Goal: Task Accomplishment & Management: Manage account settings

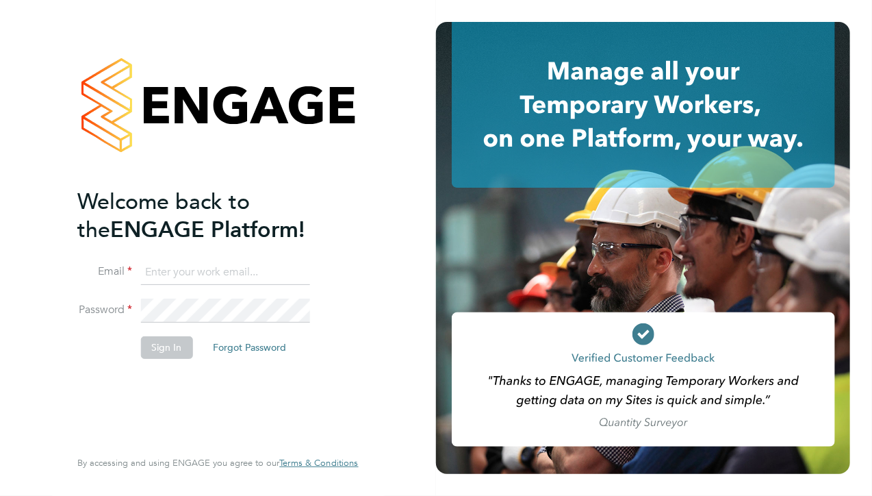
type input "[PERSON_NAME][EMAIL_ADDRESS][DOMAIN_NAME]"
click at [177, 349] on button "Sign In" at bounding box center [166, 347] width 52 height 22
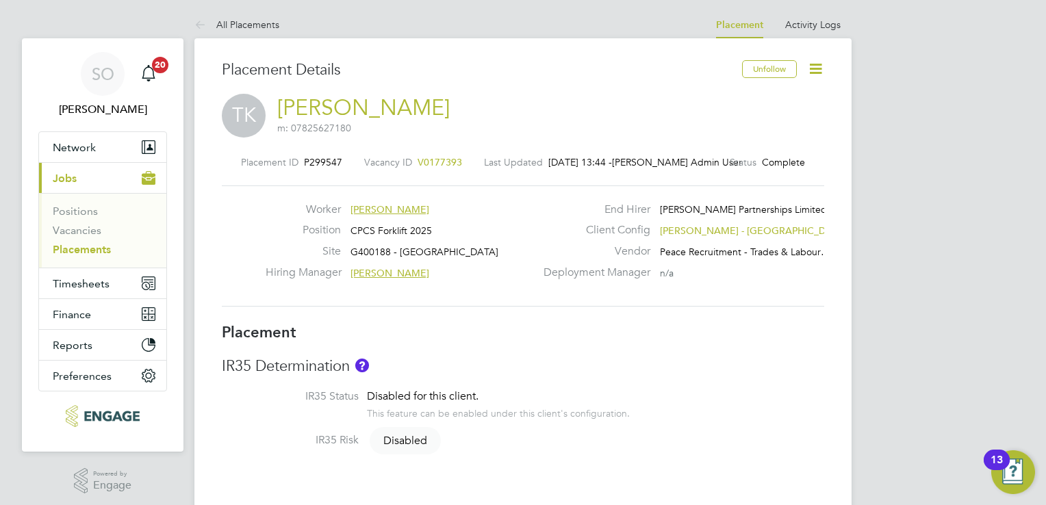
click at [812, 69] on icon at bounding box center [815, 68] width 17 height 17
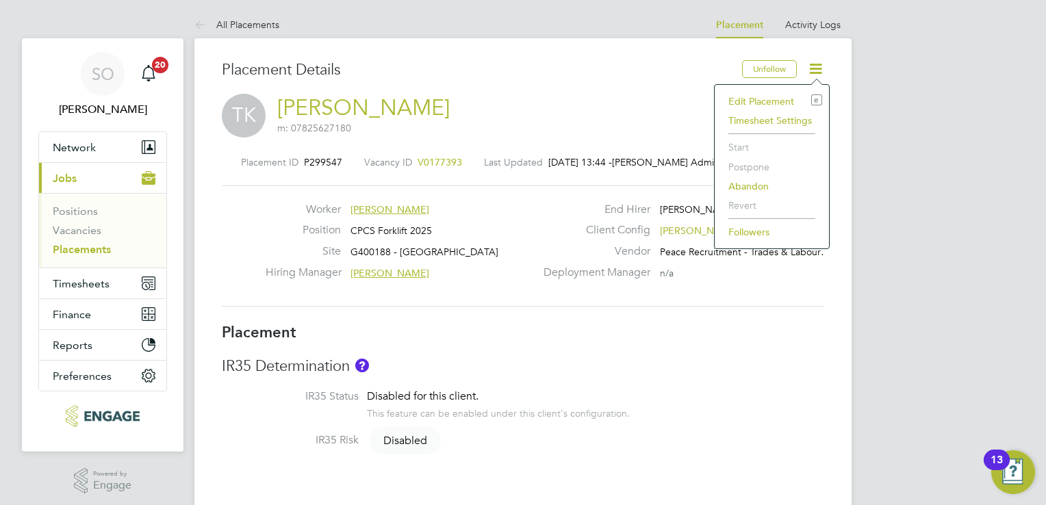
click at [776, 98] on li "Edit Placement e" at bounding box center [772, 101] width 101 height 19
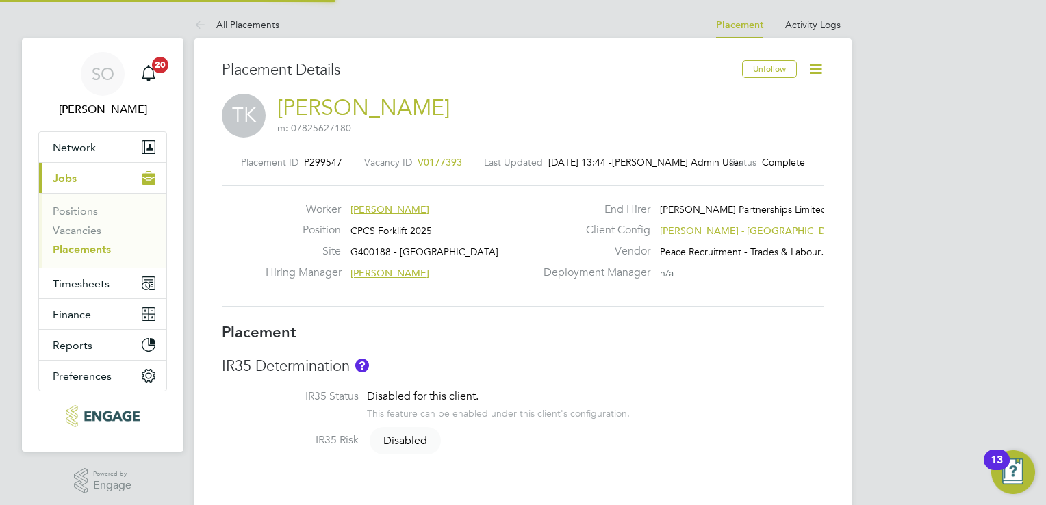
type input "Brian Thomson"
type input "Steven Sinclair"
type input "28 Jul 2025"
type input "15 Aug 2025"
type input "07:30"
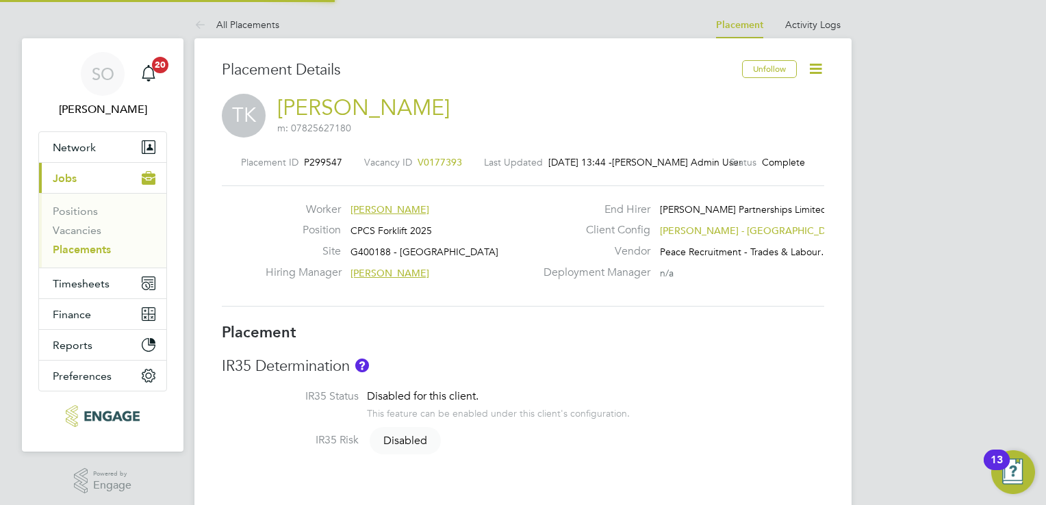
type input "17:30"
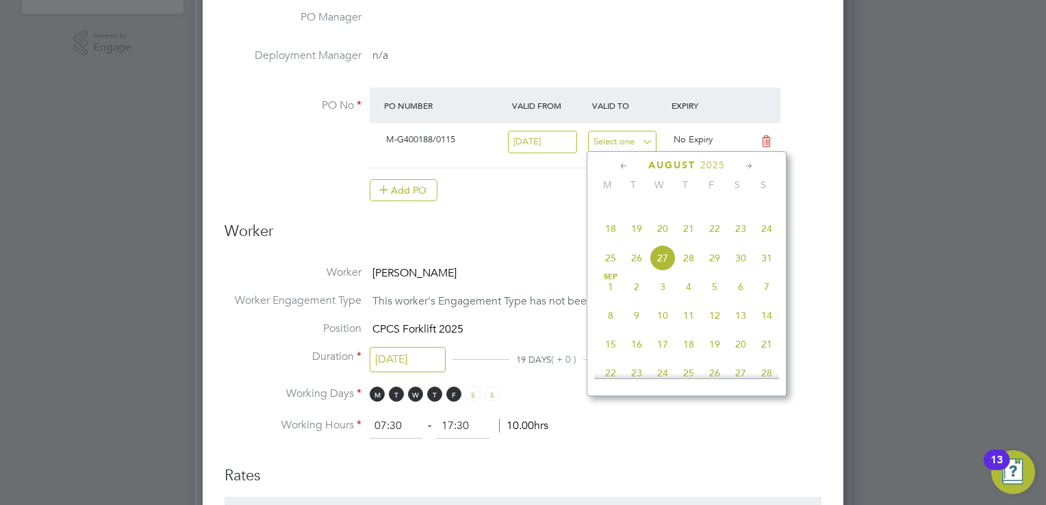
click at [617, 138] on input at bounding box center [622, 142] width 69 height 23
click at [715, 300] on span "5" at bounding box center [715, 287] width 26 height 26
type input "05 Sep 2025"
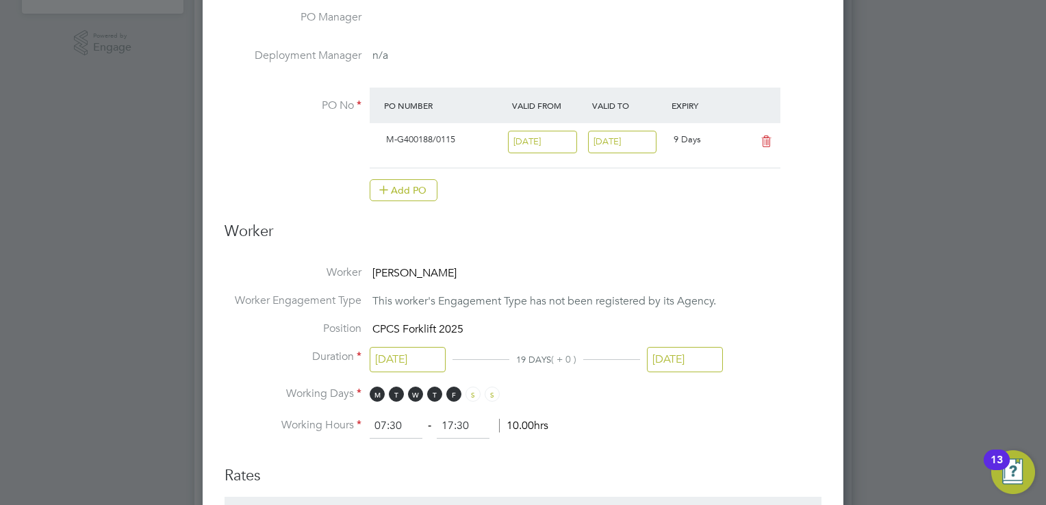
click at [716, 360] on input "15 Aug 2025" at bounding box center [685, 359] width 76 height 25
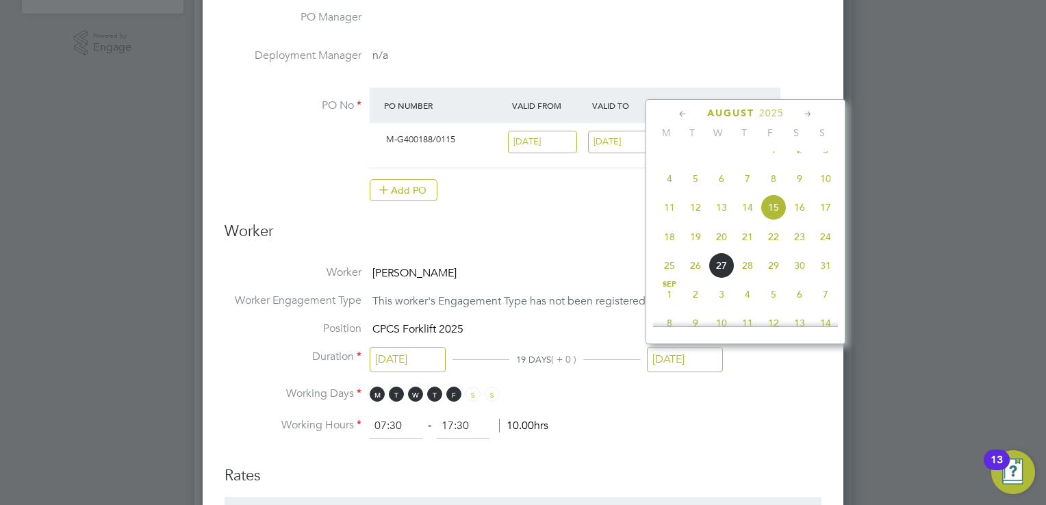
click at [778, 307] on span "5" at bounding box center [774, 294] width 26 height 26
type input "05 Sep 2025"
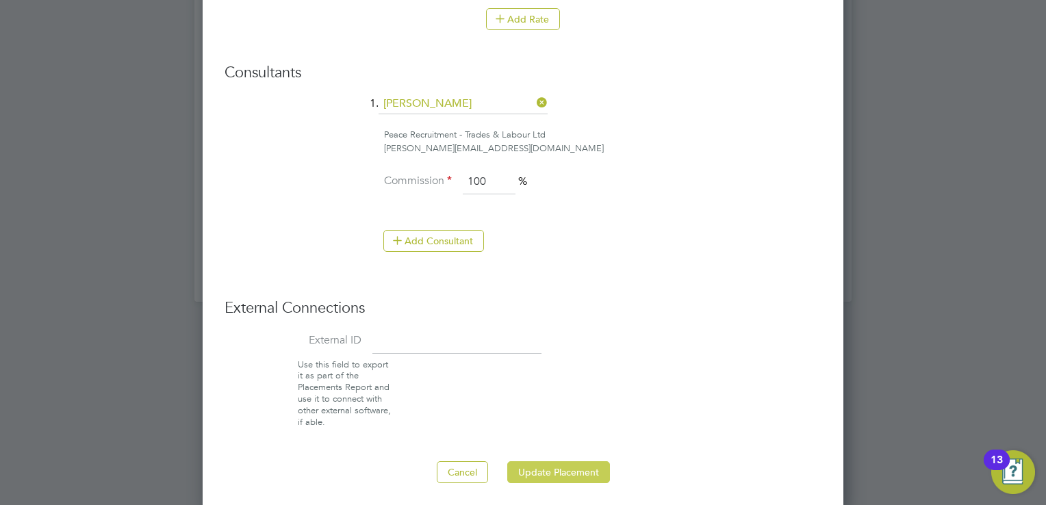
click at [569, 468] on button "Update Placement" at bounding box center [558, 472] width 103 height 22
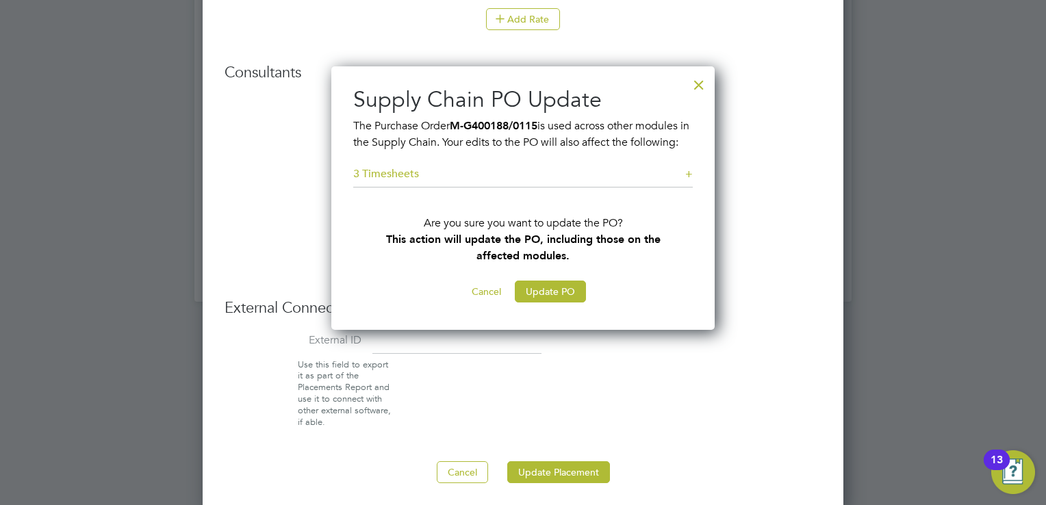
click at [698, 88] on div at bounding box center [699, 81] width 25 height 25
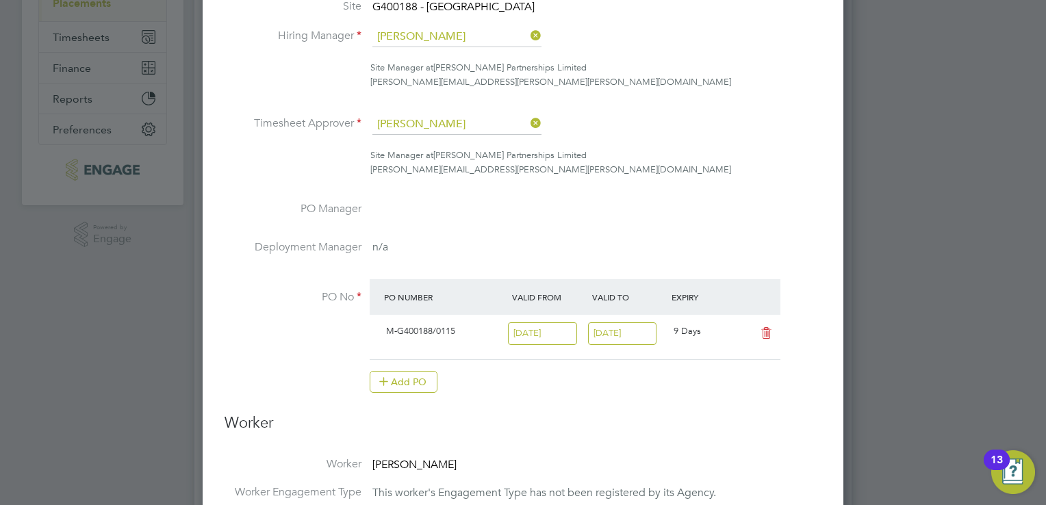
click at [618, 329] on input "05 Sep 2025" at bounding box center [622, 333] width 69 height 23
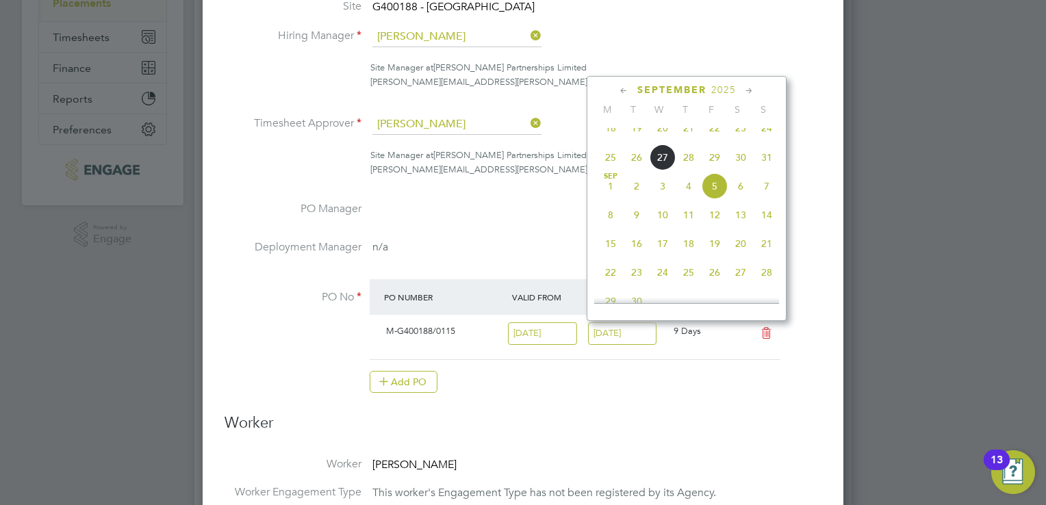
click at [624, 87] on icon at bounding box center [623, 91] width 13 height 15
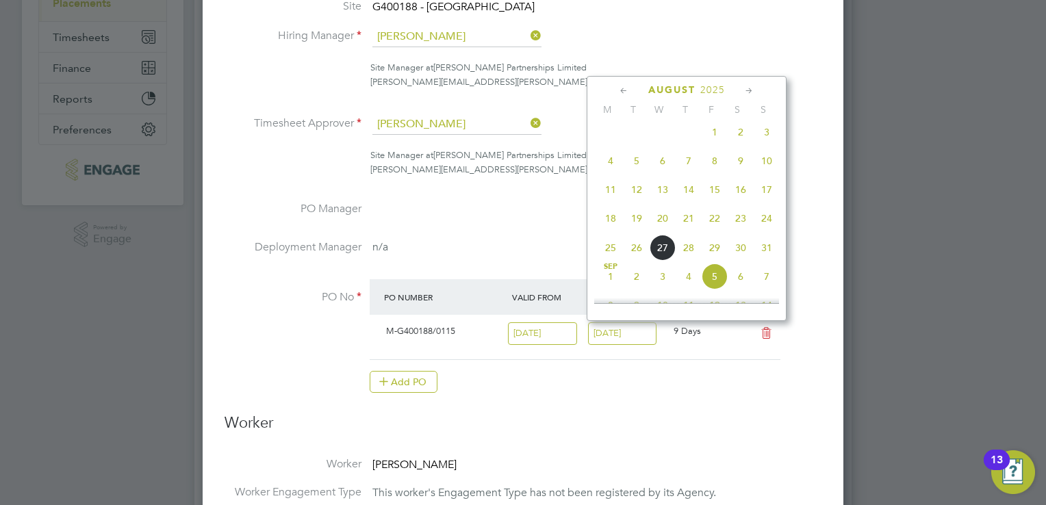
click at [716, 200] on span "15" at bounding box center [715, 190] width 26 height 26
type input "15 Aug 2025"
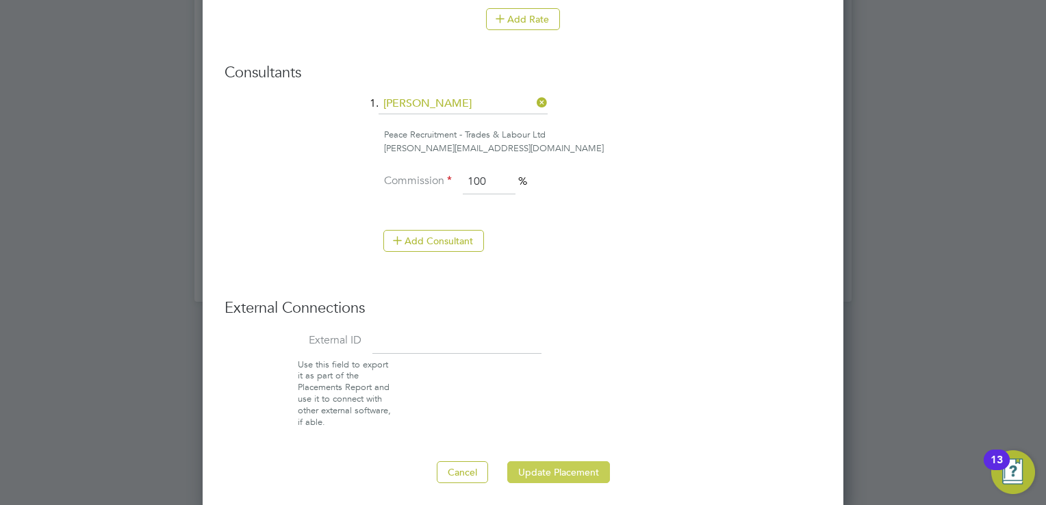
click at [576, 469] on button "Update Placement" at bounding box center [558, 472] width 103 height 22
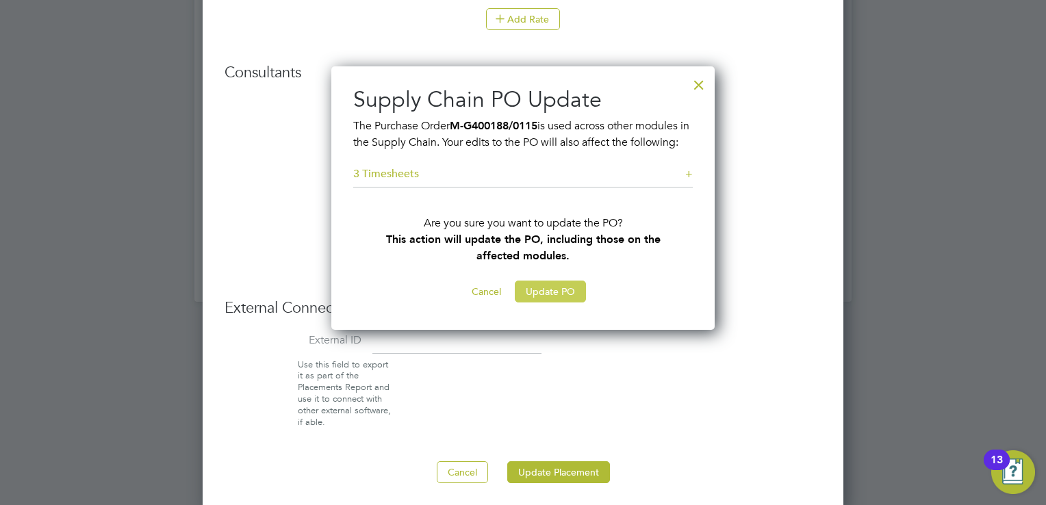
click at [545, 303] on button "Update PO" at bounding box center [550, 292] width 71 height 22
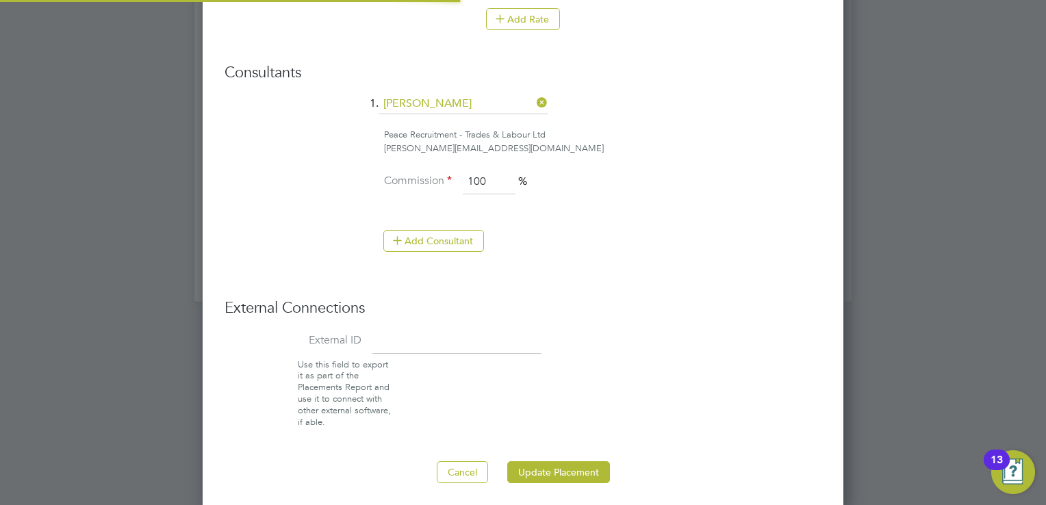
click at [545, 308] on h3 "External Connections" at bounding box center [523, 308] width 597 height 20
